Goal: Use online tool/utility: Utilize a website feature to perform a specific function

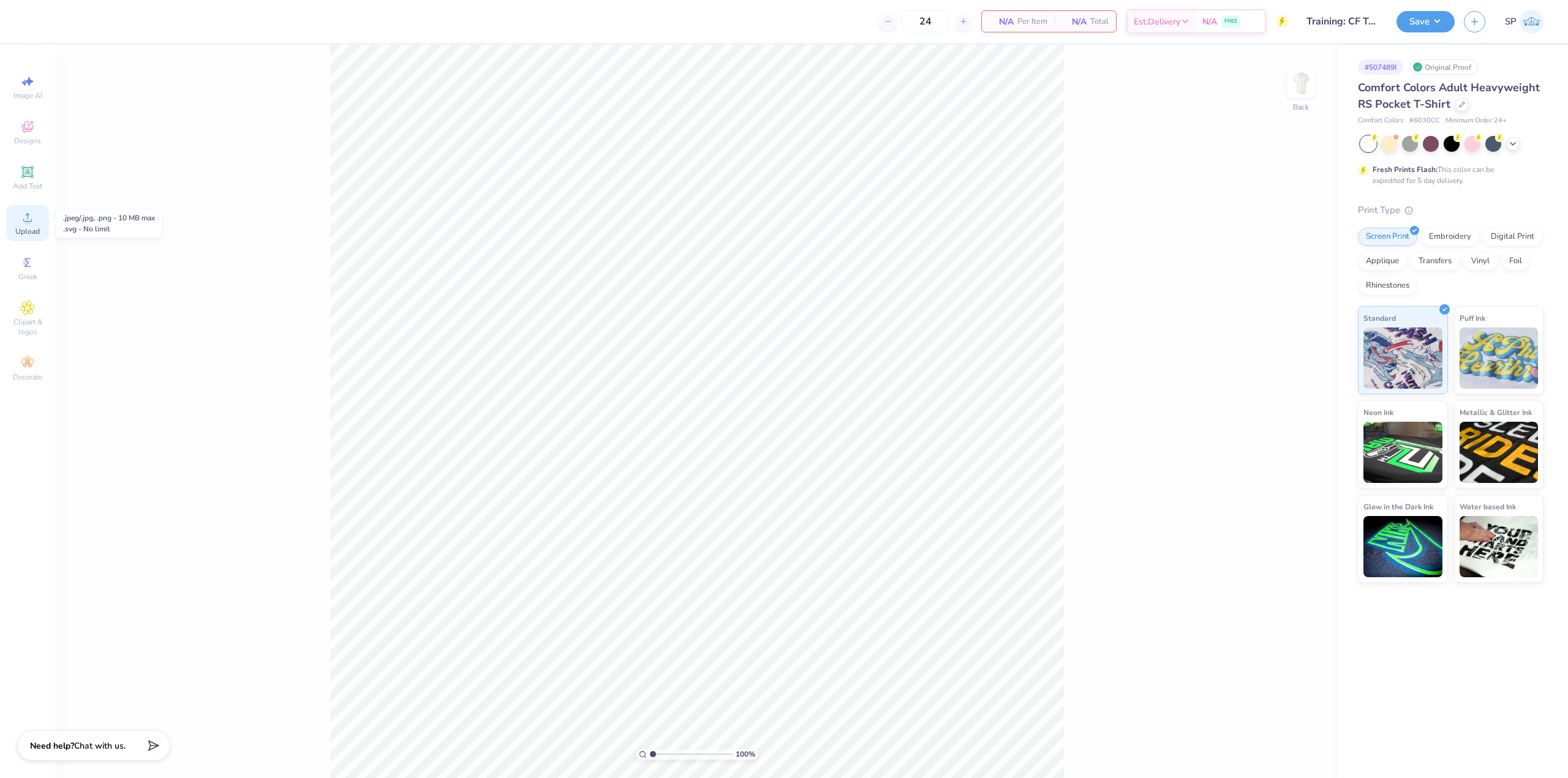
click at [30, 224] on icon at bounding box center [27, 217] width 14 height 14
click at [1275, 363] on input "3.44" at bounding box center [1282, 356] width 44 height 17
type input "3.50"
type input "3.16"
click at [1415, 25] on button "Save" at bounding box center [1426, 19] width 59 height 21
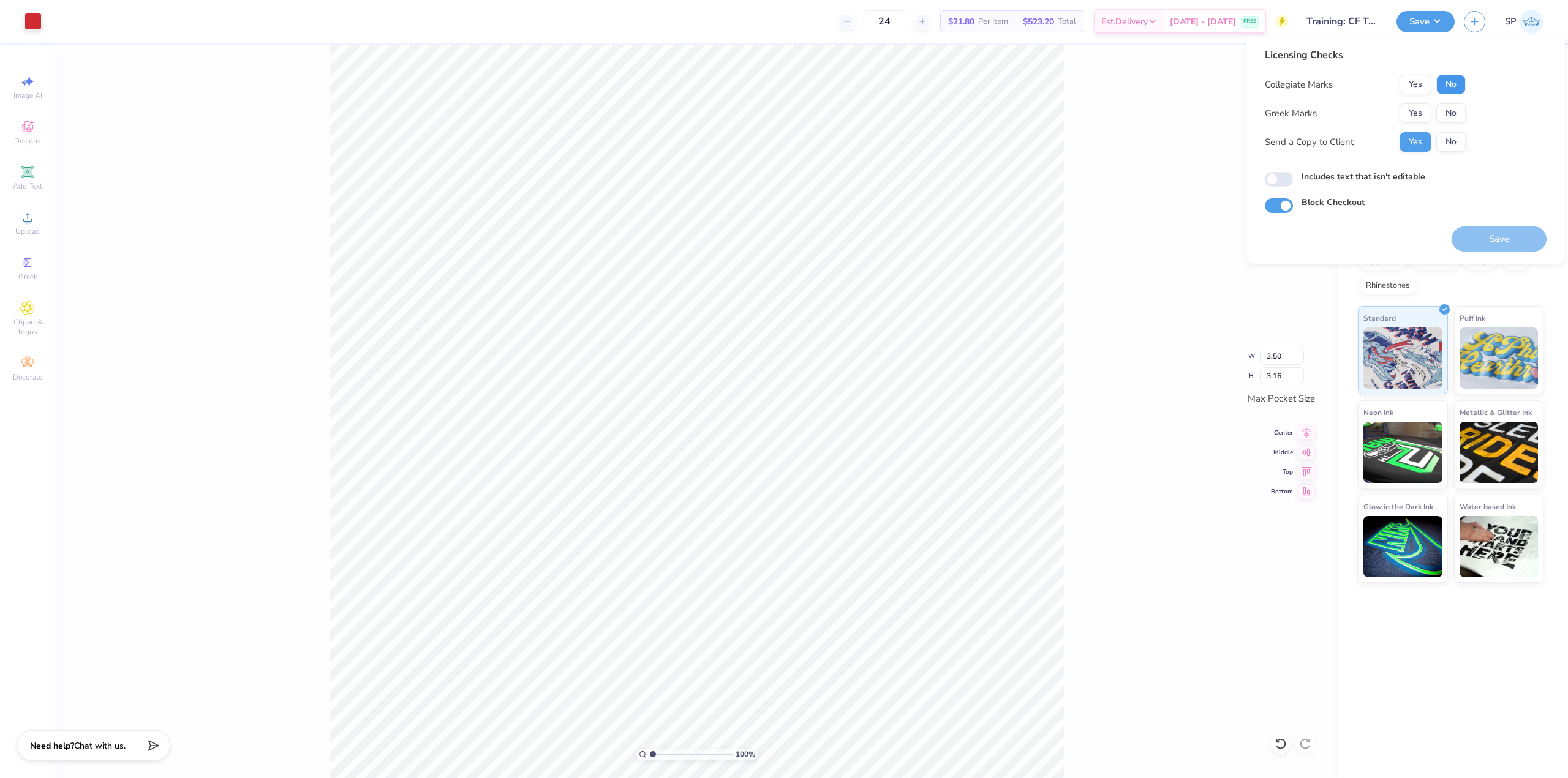
click at [1438, 85] on button "No" at bounding box center [1451, 85] width 30 height 19
click at [1440, 126] on div "Collegiate Marks Yes No Greek Marks Yes No Send a Copy to Client Yes No" at bounding box center [1366, 114] width 201 height 77
click at [1445, 116] on button "No" at bounding box center [1451, 113] width 30 height 19
click at [1269, 179] on input "Includes text that isn't editable" at bounding box center [1279, 179] width 28 height 14
checkbox input "true"
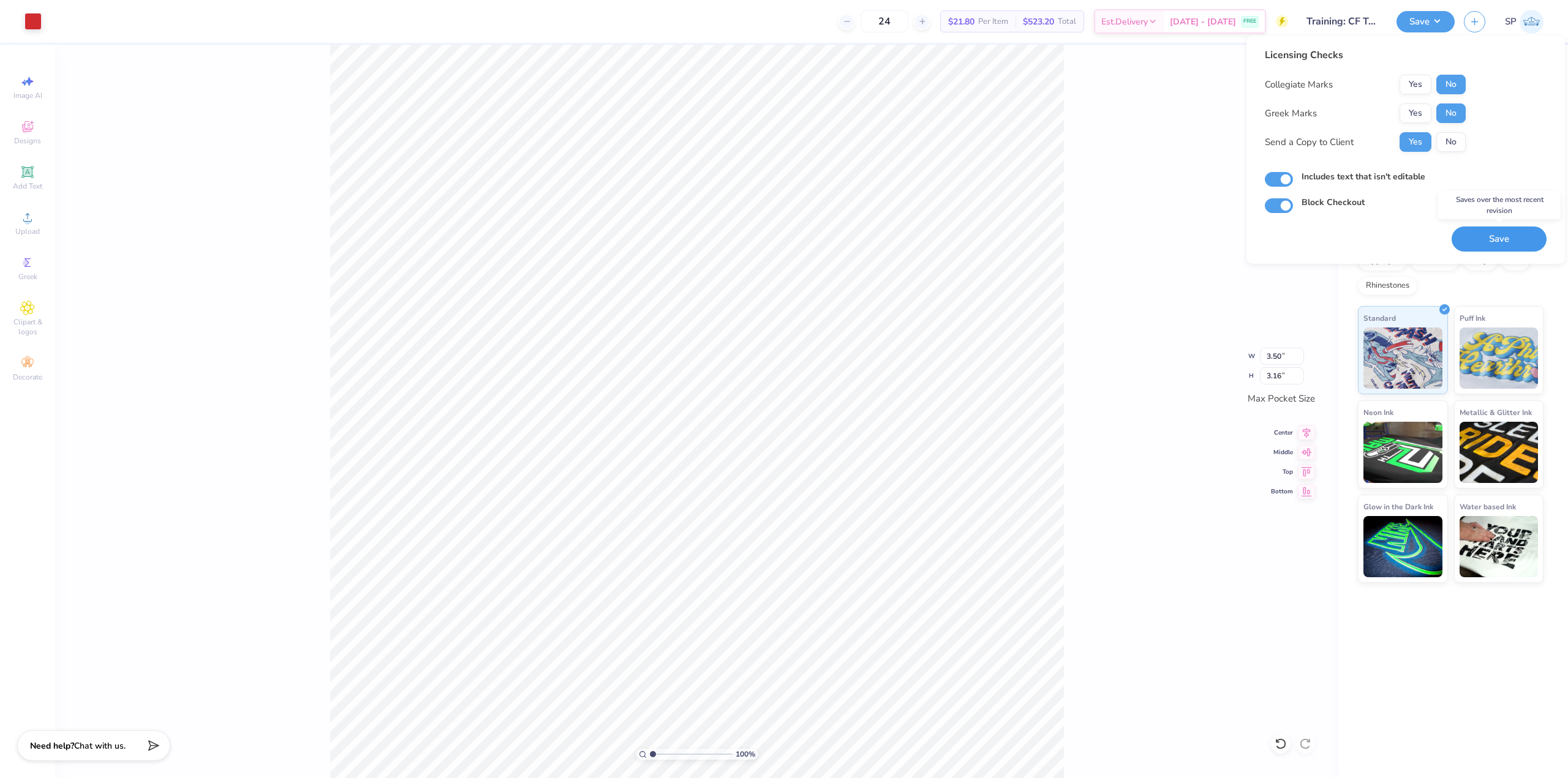
click at [1485, 240] on button "Save" at bounding box center [1499, 239] width 95 height 25
